Goal: Task Accomplishment & Management: Complete application form

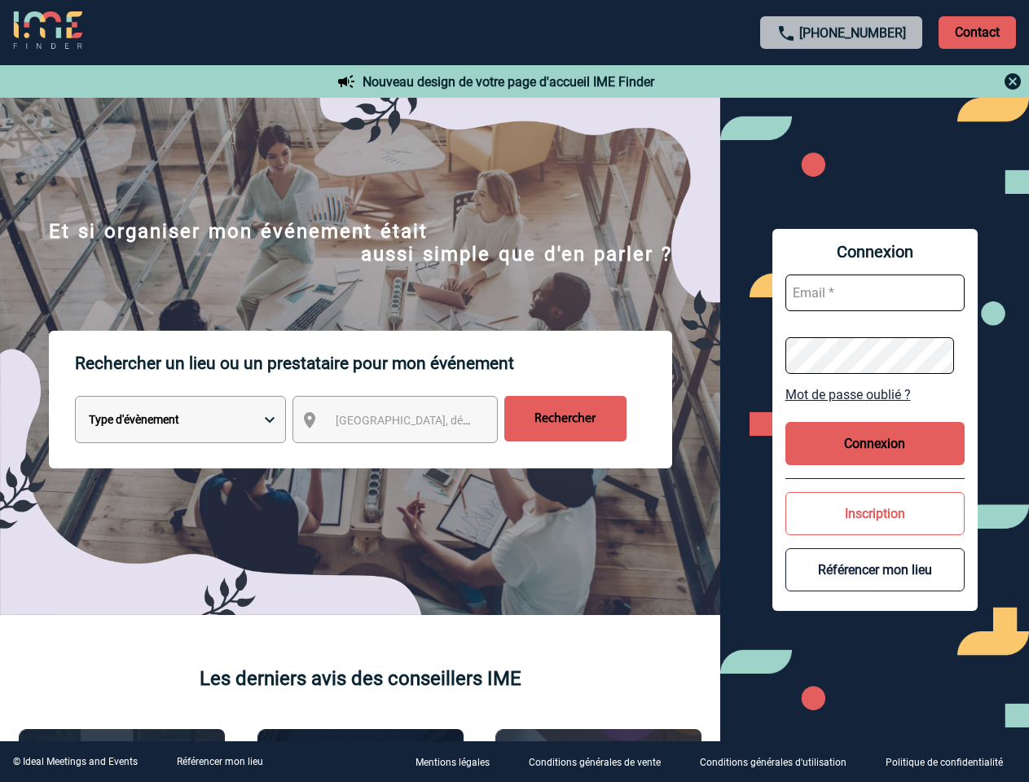
click at [514, 391] on p "Rechercher un lieu ou un prestataire pour mon événement" at bounding box center [373, 363] width 597 height 65
click at [977, 32] on p "Contact" at bounding box center [976, 32] width 77 height 33
click at [841, 81] on div at bounding box center [842, 82] width 362 height 20
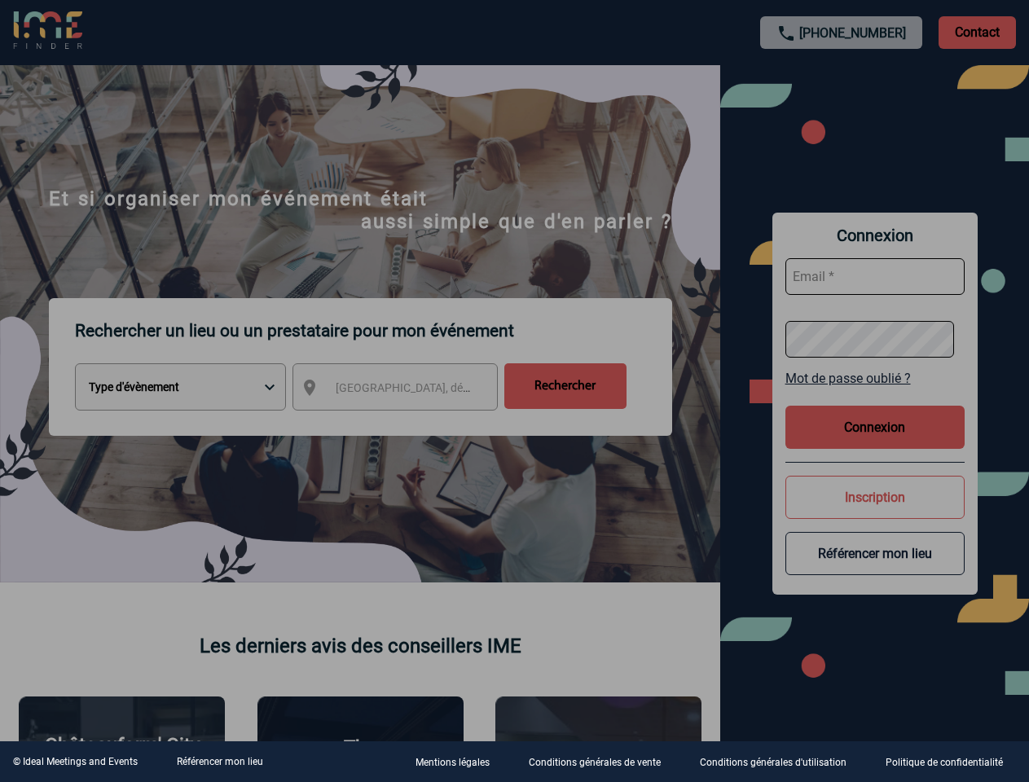
click at [410, 423] on div at bounding box center [514, 391] width 1029 height 782
click at [875, 394] on div at bounding box center [514, 391] width 1029 height 782
click at [875, 443] on div at bounding box center [514, 391] width 1029 height 782
click at [875, 513] on div at bounding box center [514, 391] width 1029 height 782
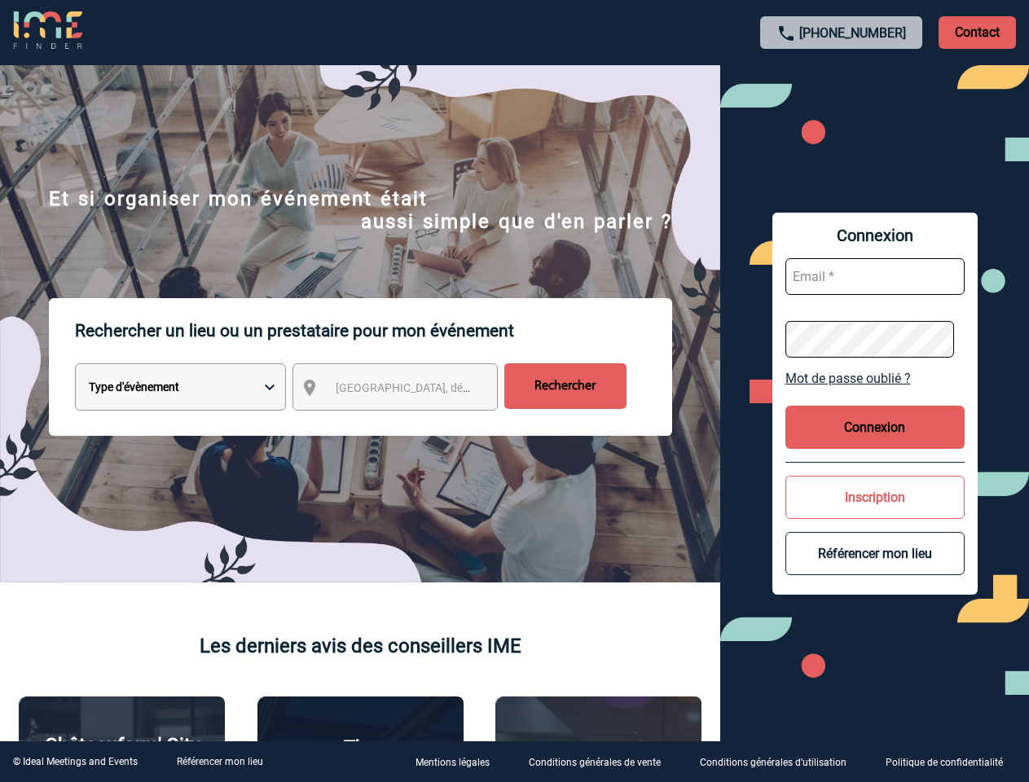
click at [875, 569] on button "Référencer mon lieu" at bounding box center [874, 553] width 179 height 43
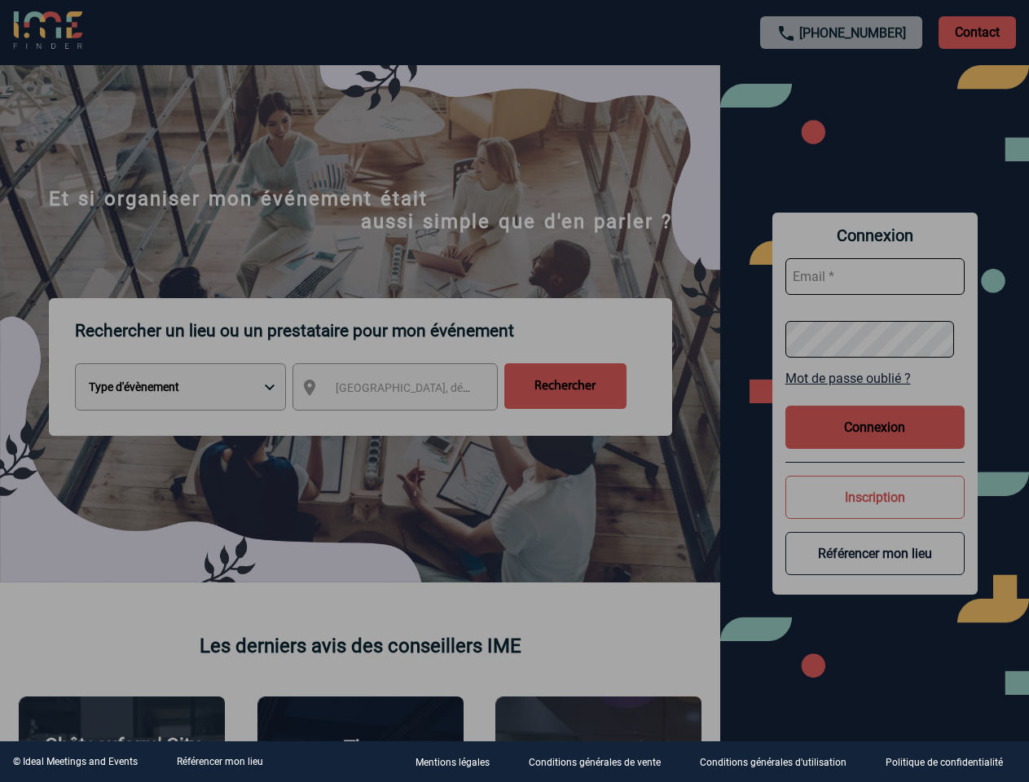
click at [219, 762] on link "Référencer mon lieu" at bounding box center [220, 761] width 86 height 11
